Goal: Task Accomplishment & Management: Complete application form

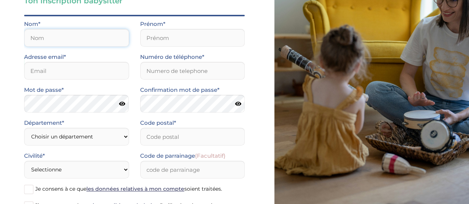
click at [80, 33] on input "text" at bounding box center [76, 38] width 105 height 18
type input "LEBLON"
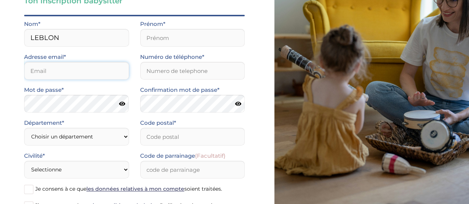
click at [60, 69] on input "email" at bounding box center [76, 71] width 105 height 18
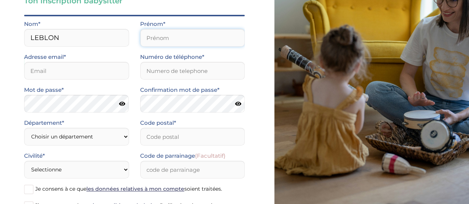
click at [174, 43] on input "text" at bounding box center [192, 38] width 105 height 18
type input "Aurélie"
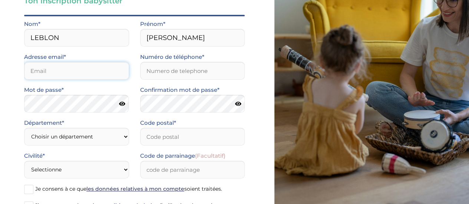
click at [95, 75] on input "email" at bounding box center [76, 71] width 105 height 18
type input "aurelie.leblon93@gmail.com"
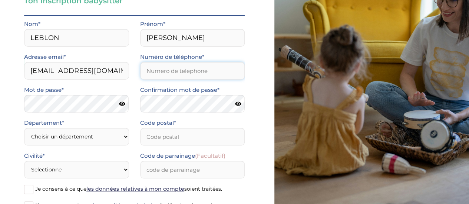
click at [168, 74] on input "Numéro de téléphone*" at bounding box center [192, 71] width 105 height 18
type input "0615403557"
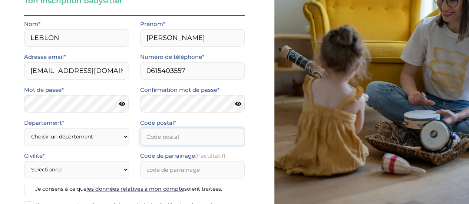
type input "93370"
click at [124, 103] on icon at bounding box center [122, 104] width 6 height 6
click at [236, 103] on icon at bounding box center [238, 104] width 6 height 6
click at [97, 136] on select "Choisir un département Paris (75) Hauts-de-Seine (92) Yvelines (78) Val-de-Marn…" at bounding box center [76, 137] width 105 height 18
select select "93"
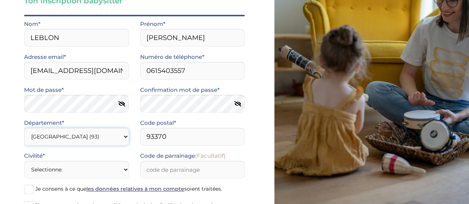
click at [24, 128] on select "Choisir un département Paris (75) Hauts-de-Seine (92) Yvelines (78) Val-de-Marn…" at bounding box center [76, 137] width 105 height 18
click at [82, 169] on select "Selectionne Mr Mme" at bounding box center [76, 170] width 105 height 18
select select "1"
click at [24, 161] on select "Selectionne Mr Mme" at bounding box center [76, 170] width 105 height 18
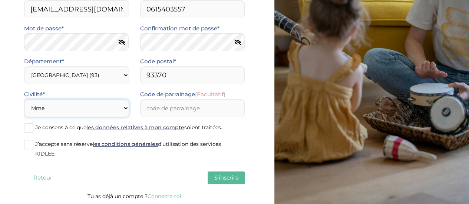
scroll to position [117, 0]
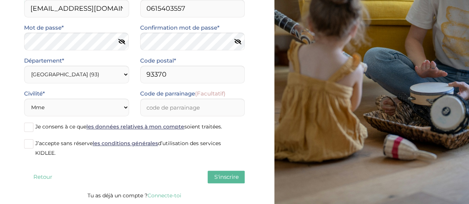
click at [31, 128] on span at bounding box center [28, 127] width 9 height 9
click at [0, 0] on input "Je consens à ce que les données relatives à mon compte soient traitées." at bounding box center [0, 0] width 0 height 0
click at [28, 144] on span at bounding box center [28, 143] width 9 height 9
click at [0, 0] on input "J’accepte sans réserve les conditions générales d’utilisation des services KIDL…" at bounding box center [0, 0] width 0 height 0
click at [27, 128] on span at bounding box center [28, 127] width 9 height 9
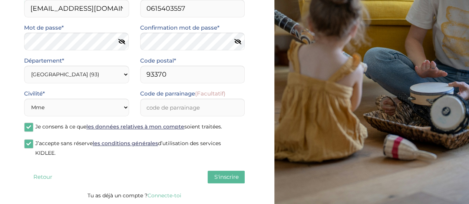
click at [0, 0] on input "Je consens à ce que les données relatives à mon compte soient traitées." at bounding box center [0, 0] width 0 height 0
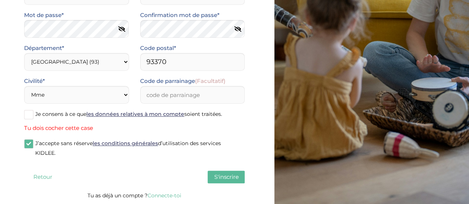
click at [27, 115] on span at bounding box center [28, 114] width 9 height 9
click at [0, 0] on input "Je consens à ce que les données relatives à mon compte soient traitées." at bounding box center [0, 0] width 0 height 0
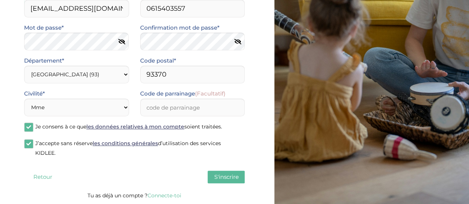
click at [219, 176] on span "S'inscrire" at bounding box center [226, 177] width 24 height 7
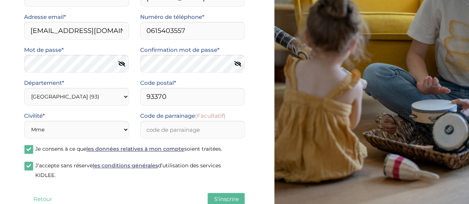
scroll to position [116, 0]
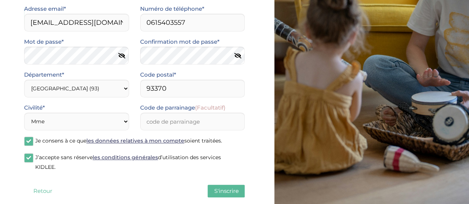
click at [220, 192] on span "S'inscrire" at bounding box center [226, 191] width 24 height 7
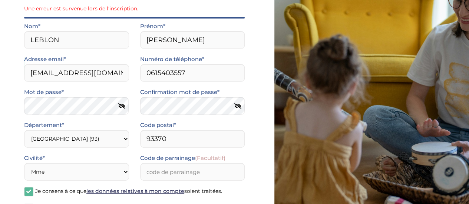
scroll to position [0, 0]
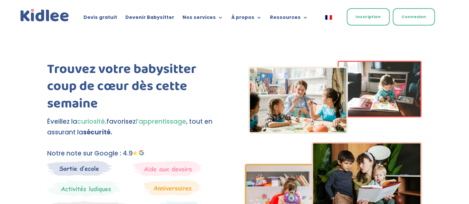
click at [378, 17] on link "Inscription" at bounding box center [368, 16] width 43 height 17
click at [368, 23] on link "Inscription" at bounding box center [368, 16] width 43 height 17
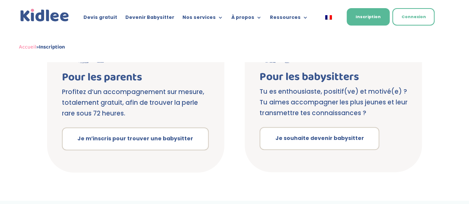
scroll to position [188, 0]
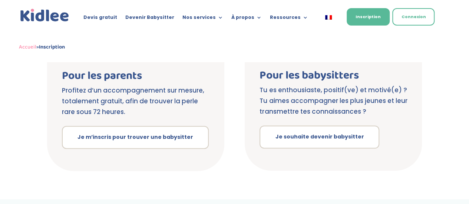
drag, startPoint x: 474, startPoint y: 29, endPoint x: 468, endPoint y: 88, distance: 59.3
click at [468, 88] on html "Devis gratuit Devenir Babysitter Nos services Garde ludique Aide aux devoirs La…" at bounding box center [234, 118] width 469 height 613
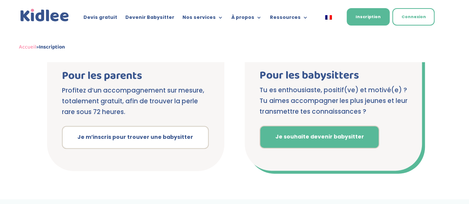
click at [312, 131] on link "Je souhaite devenir babysitter" at bounding box center [320, 137] width 120 height 23
